Goal: Information Seeking & Learning: Learn about a topic

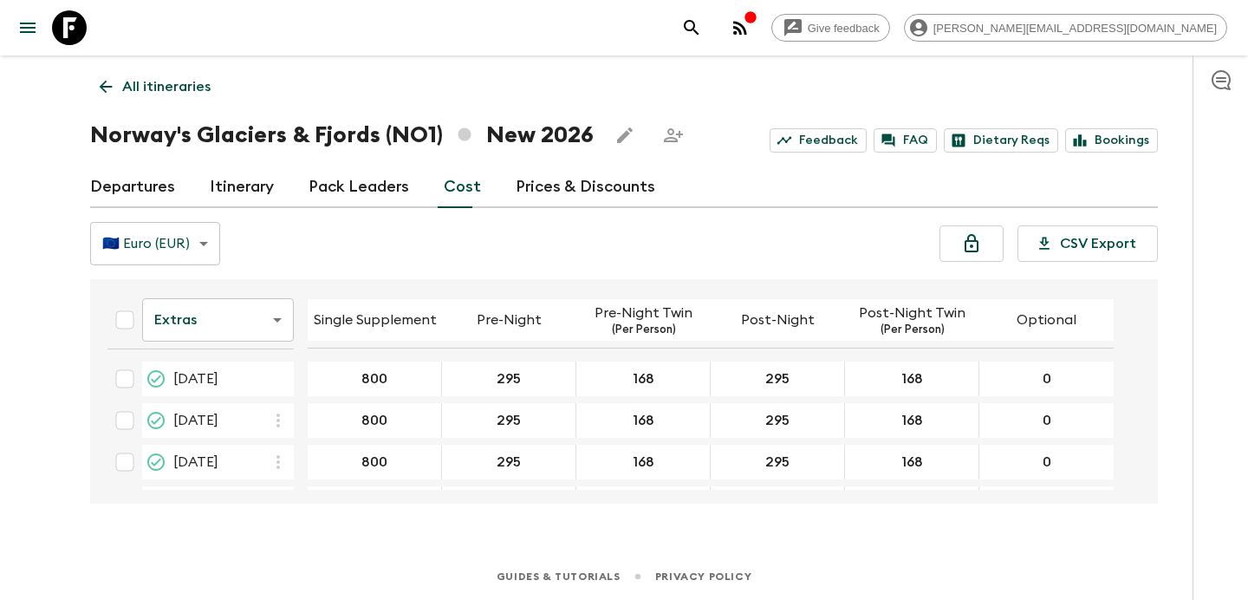
click at [751, 20] on icon "button" at bounding box center [740, 27] width 21 height 21
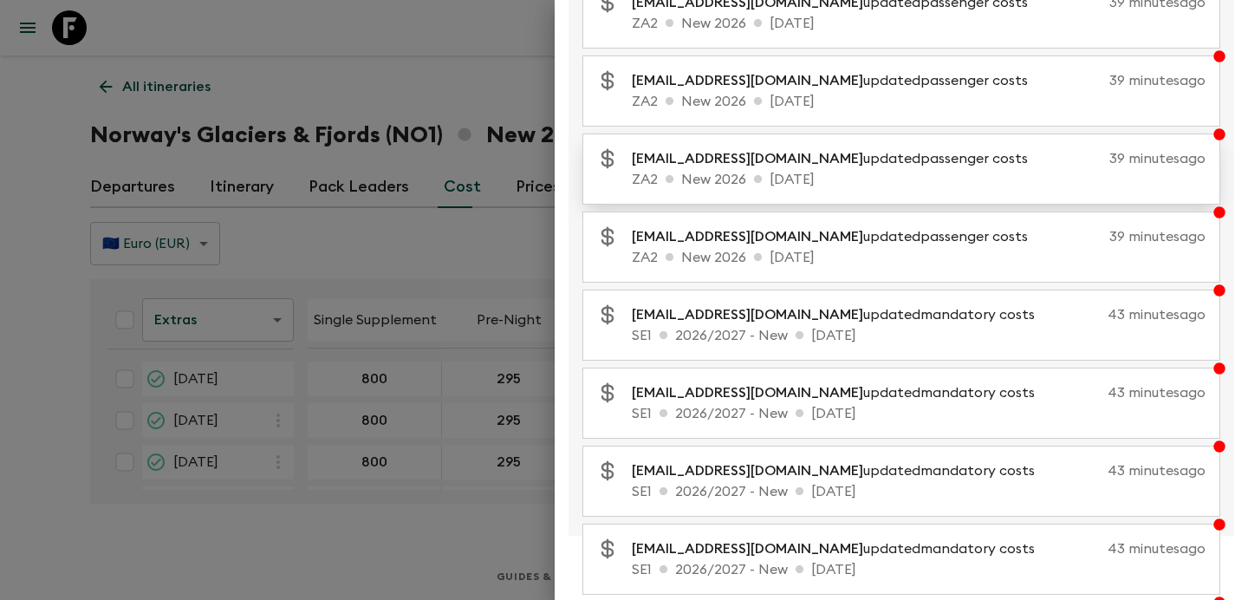
scroll to position [166, 0]
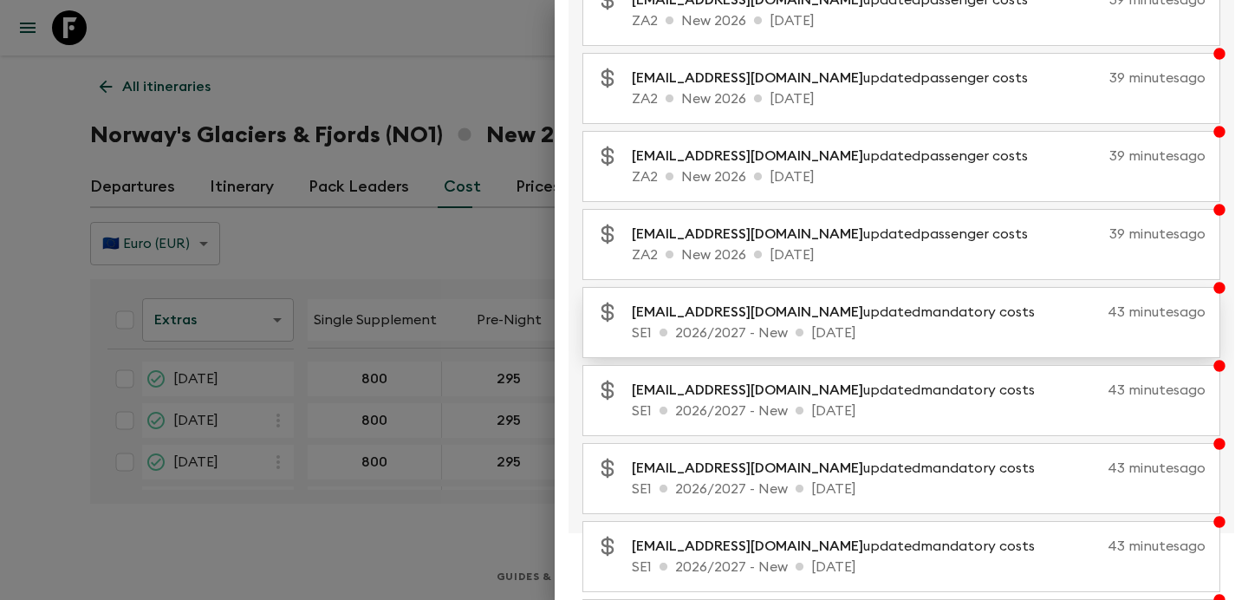
click at [833, 326] on p "SE1 2026/2027 - New [DATE]" at bounding box center [919, 332] width 574 height 21
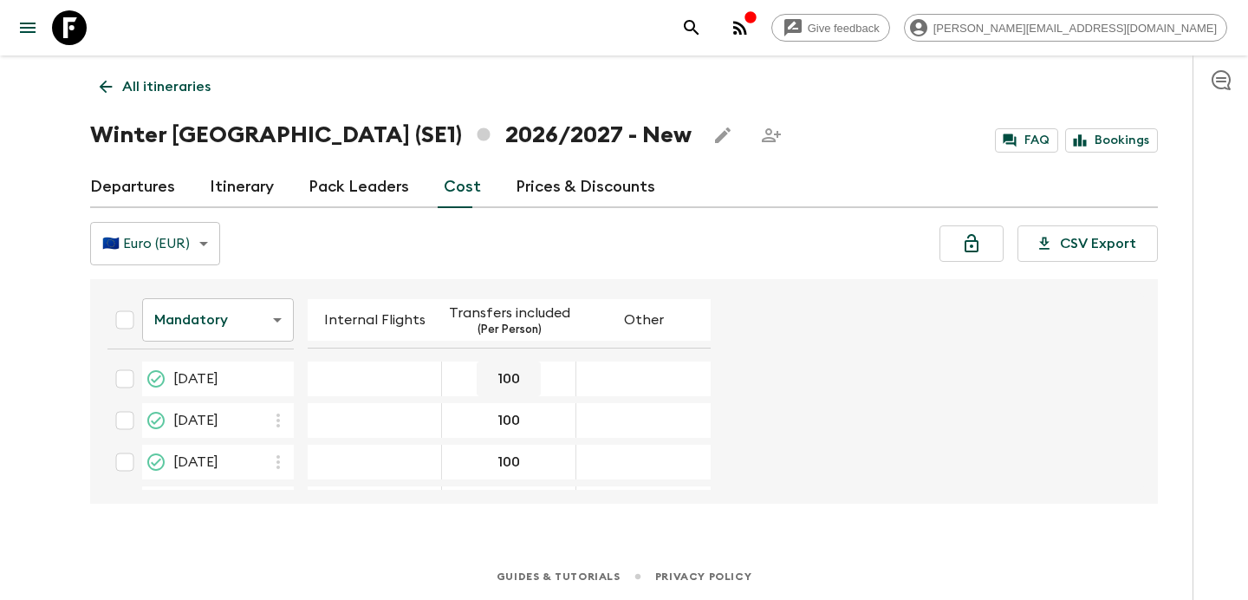
scroll to position [80, 0]
click at [190, 94] on p "All itineraries" at bounding box center [166, 86] width 88 height 21
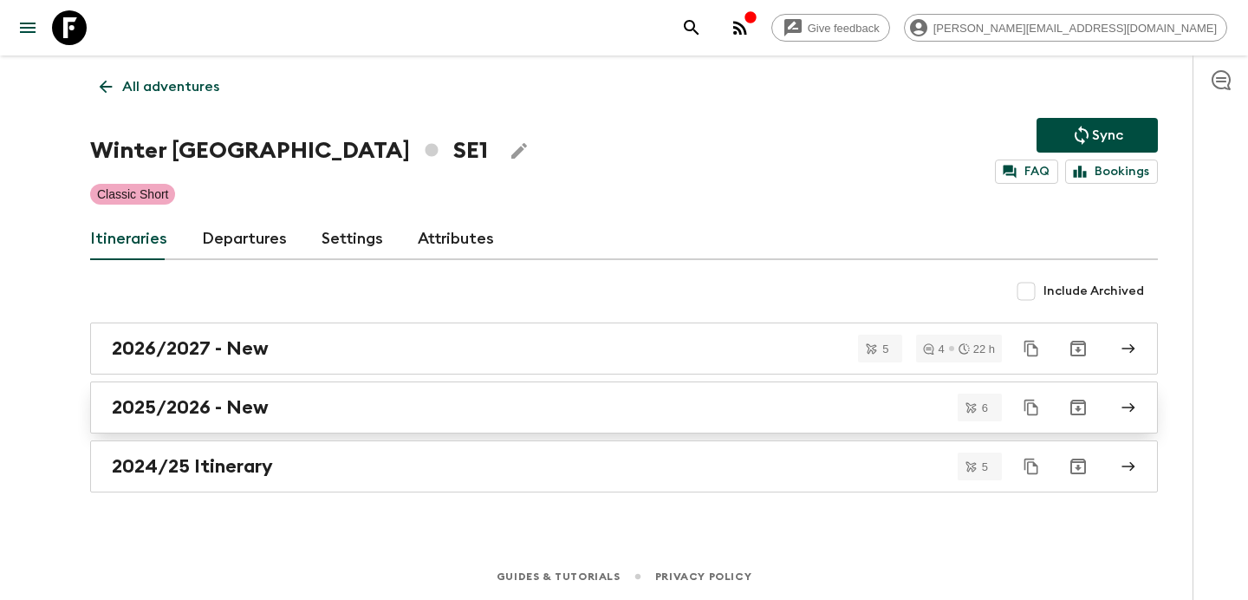
click at [592, 397] on div "2025/2026 - New" at bounding box center [607, 407] width 991 height 23
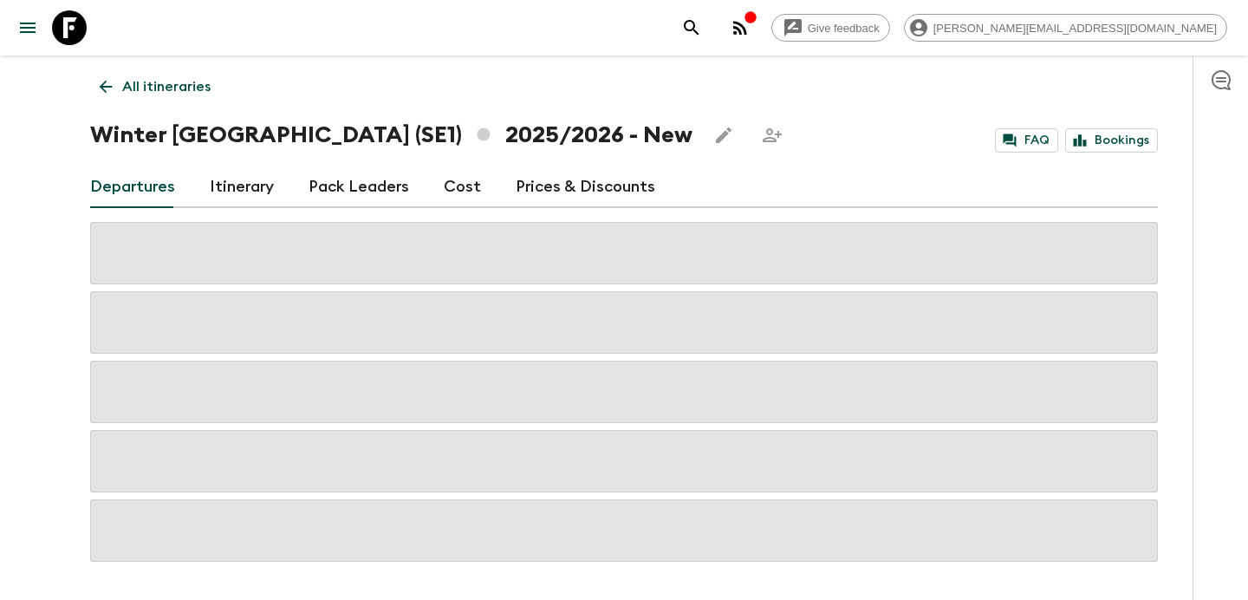
click at [452, 192] on link "Cost" at bounding box center [462, 187] width 37 height 42
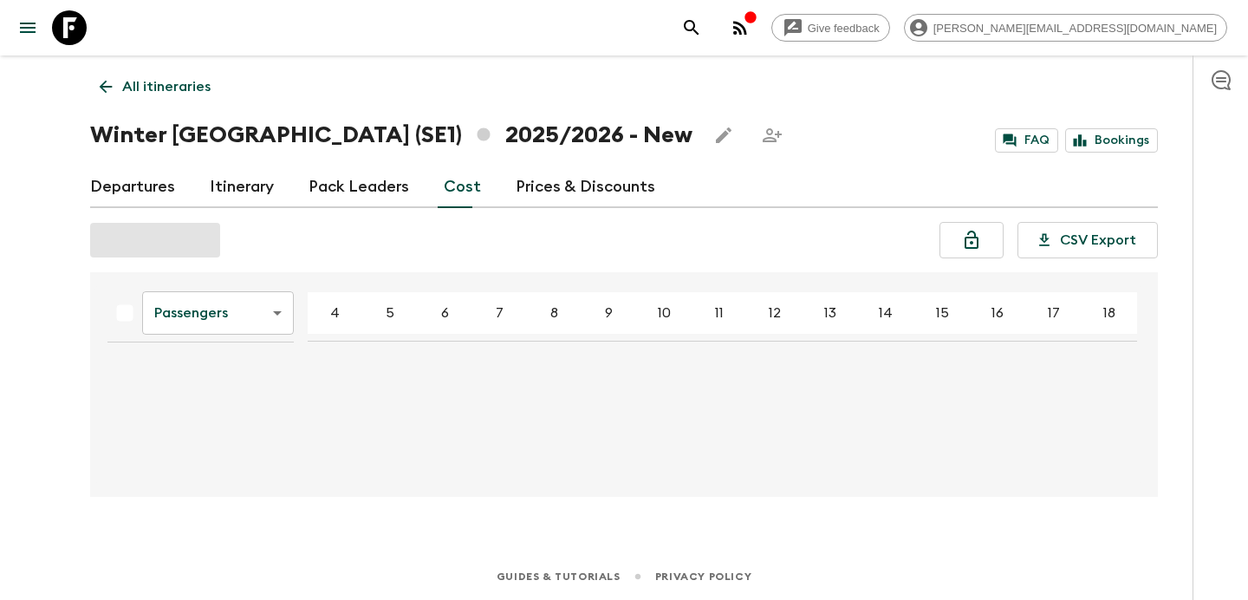
click at [256, 317] on body "Give feedback [PERSON_NAME][EMAIL_ADDRESS][DOMAIN_NAME] All itineraries Winter …" at bounding box center [624, 300] width 1248 height 600
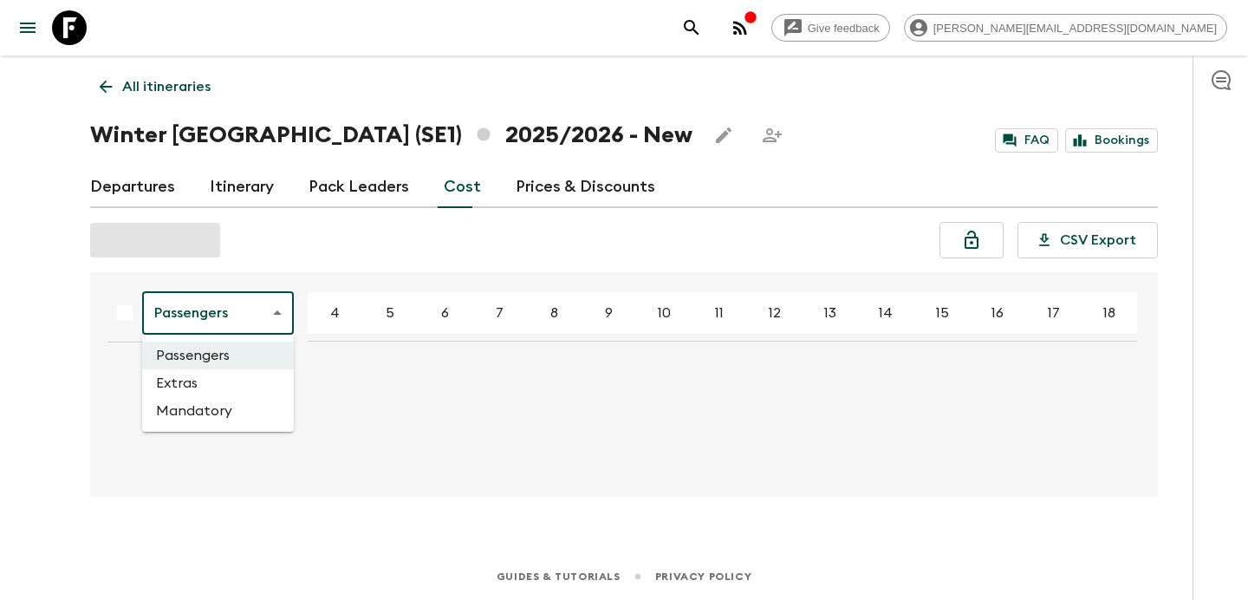
click at [245, 420] on li "Mandatory" at bounding box center [218, 411] width 152 height 28
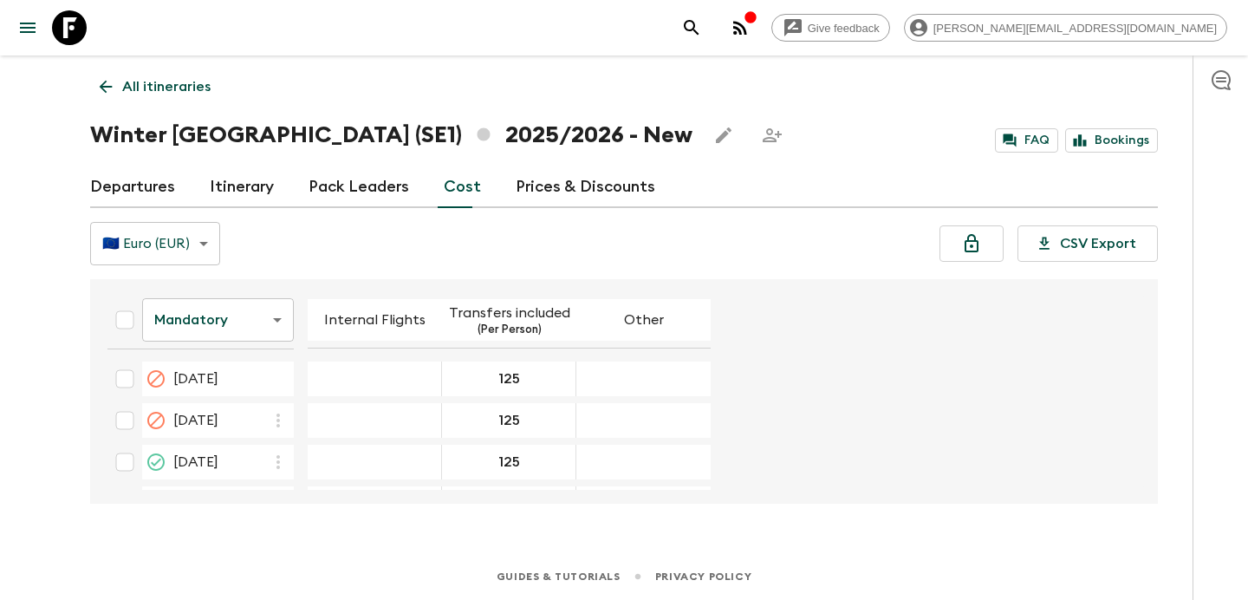
click at [267, 320] on body "Give feedback [PERSON_NAME][EMAIL_ADDRESS][DOMAIN_NAME] All itineraries Winter …" at bounding box center [624, 300] width 1248 height 600
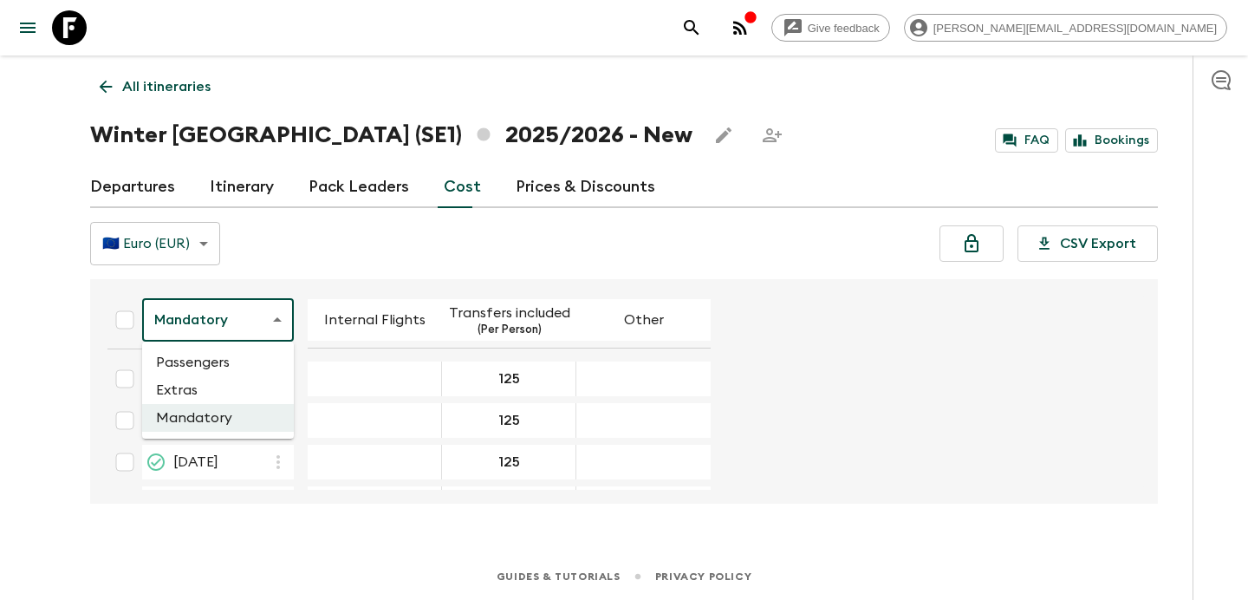
click at [249, 361] on li "Passengers" at bounding box center [218, 362] width 152 height 28
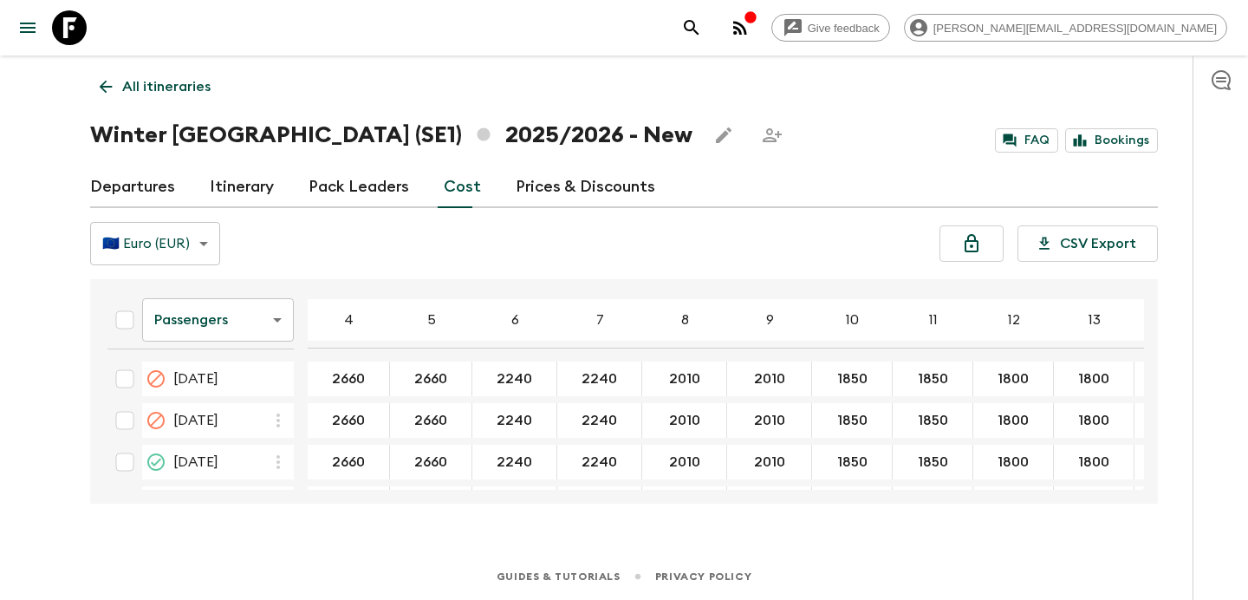
click at [193, 96] on p "All itineraries" at bounding box center [166, 86] width 88 height 21
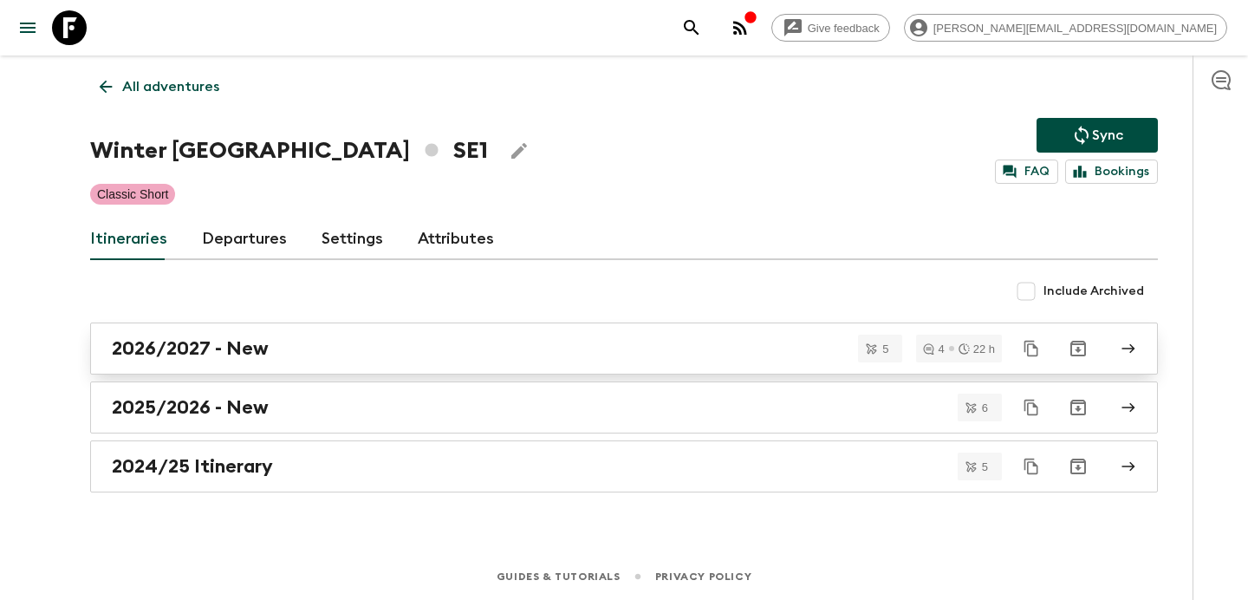
click at [459, 348] on div "2026/2027 - New" at bounding box center [607, 348] width 991 height 23
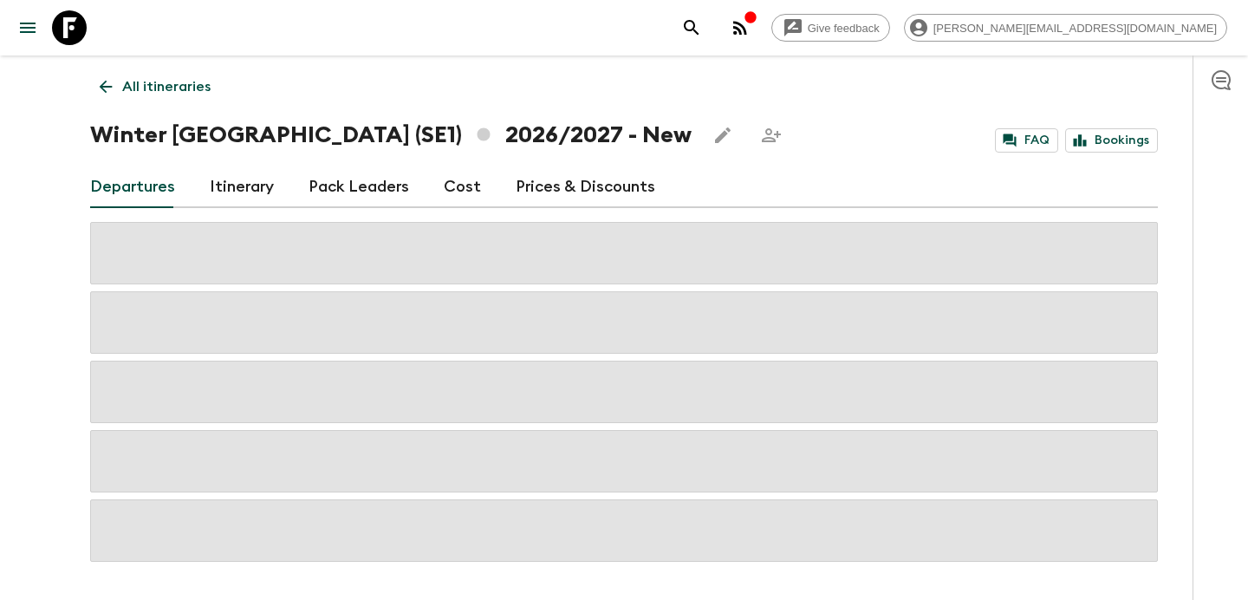
click at [455, 187] on link "Cost" at bounding box center [462, 187] width 37 height 42
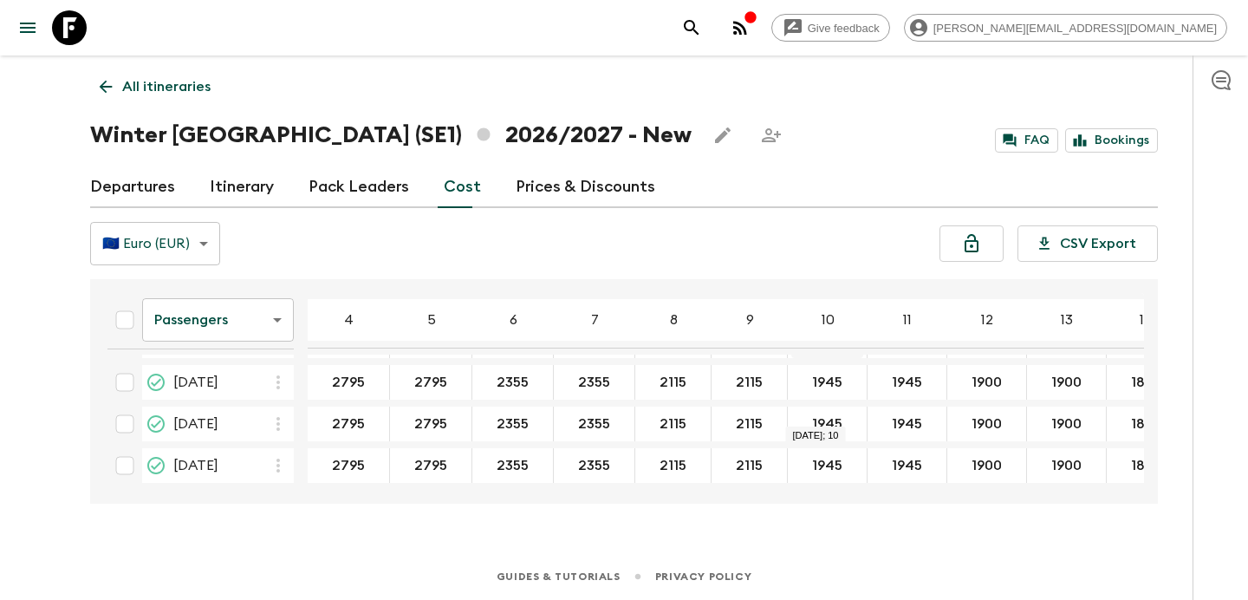
scroll to position [87, 0]
